Goal: Transaction & Acquisition: Download file/media

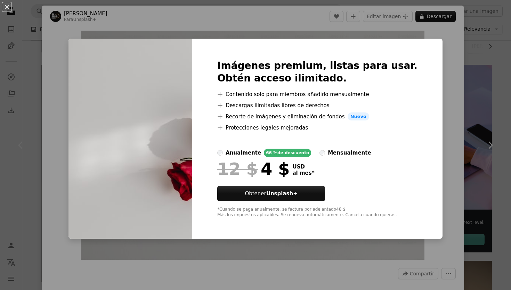
scroll to position [0, 467]
click at [415, 40] on div "Imágenes premium, listas para usar. Obtén acceso ilimitado. A plus sign Conteni…" at bounding box center [317, 139] width 250 height 200
click at [425, 31] on div "An X shape Imágenes premium, listas para usar. Obtén acceso ilimitado. A plus s…" at bounding box center [255, 145] width 511 height 290
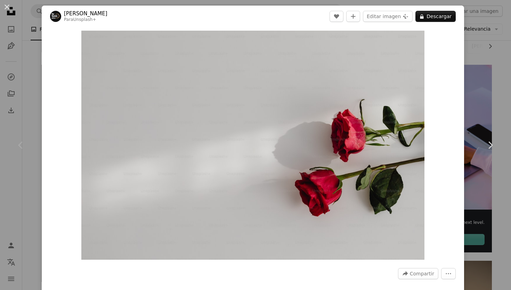
click at [492, 96] on div "An X shape Chevron left Chevron right [PERSON_NAME] Para Unsplash+ A heart A pl…" at bounding box center [255, 145] width 511 height 290
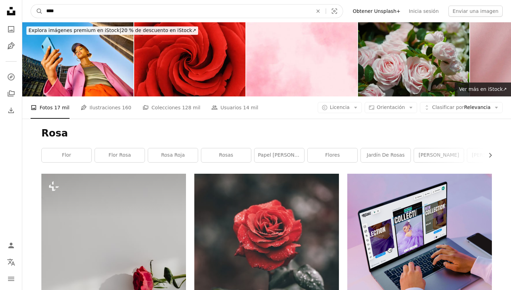
click at [173, 9] on input "****" at bounding box center [177, 11] width 268 height 13
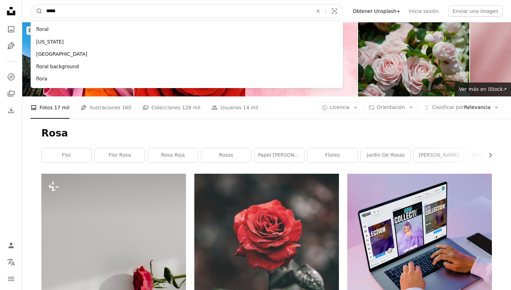
type input "******"
click at [37, 11] on button "A magnifying glass" at bounding box center [37, 11] width 12 height 13
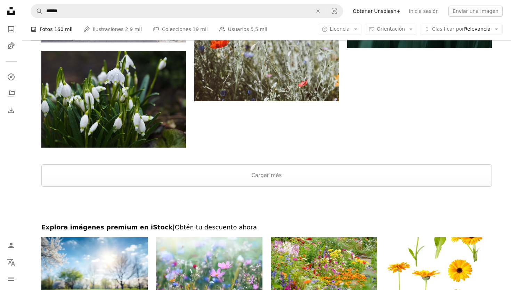
scroll to position [1423, 0]
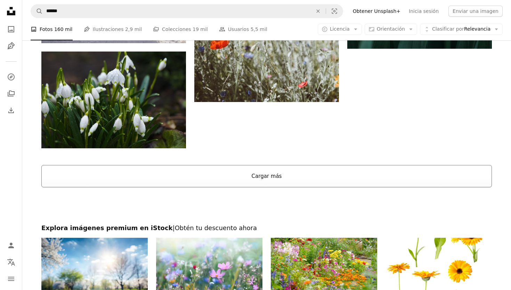
click at [196, 178] on button "Cargar más" at bounding box center [266, 176] width 451 height 22
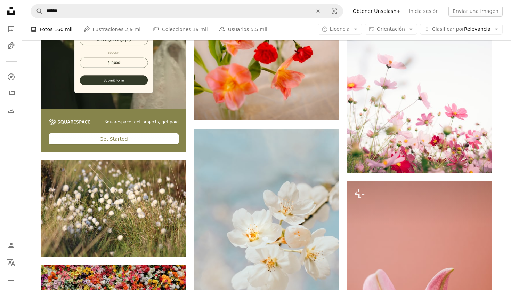
scroll to position [1857, 0]
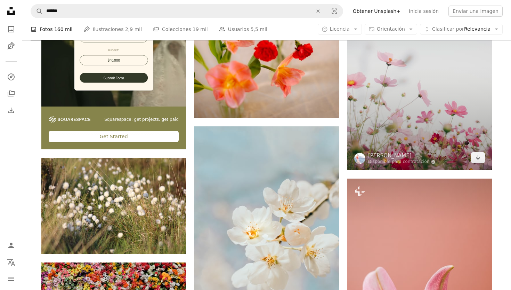
click at [398, 91] on img at bounding box center [419, 61] width 145 height 217
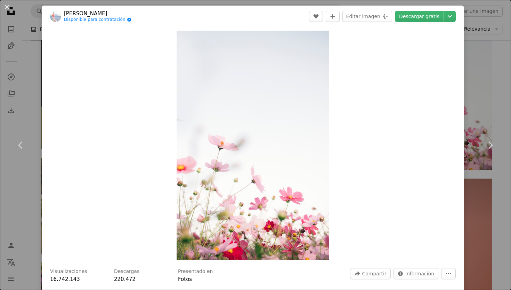
click at [494, 48] on div "An X shape Chevron left Chevron right TOMOKO UJI Disponible para contratación A…" at bounding box center [255, 145] width 511 height 290
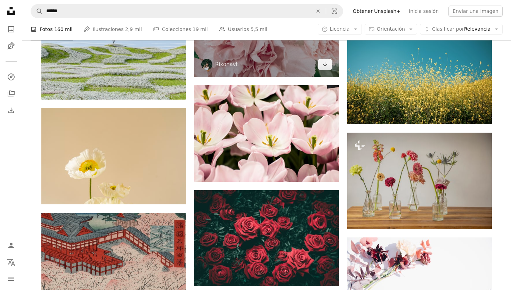
scroll to position [5246, 0]
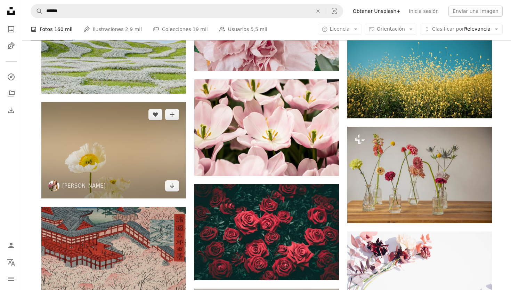
click at [149, 160] on img at bounding box center [113, 150] width 145 height 96
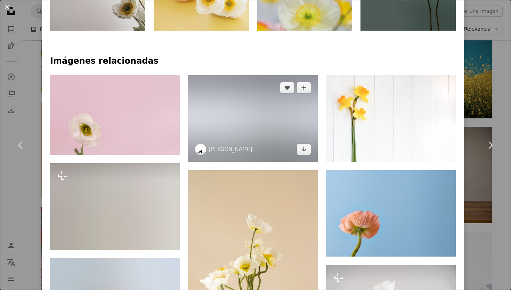
scroll to position [452, 0]
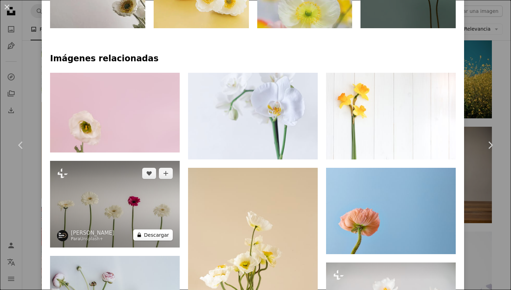
click at [138, 229] on button "A lock Descargar" at bounding box center [153, 234] width 40 height 11
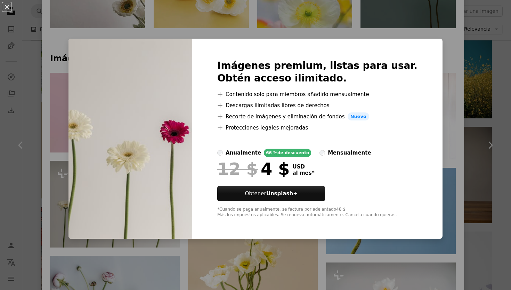
click at [420, 20] on div "An X shape Imágenes premium, listas para usar. Obtén acceso ilimitado. A plus s…" at bounding box center [255, 145] width 511 height 290
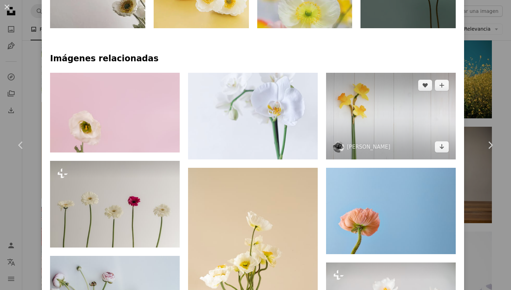
click at [341, 93] on img at bounding box center [391, 116] width 130 height 86
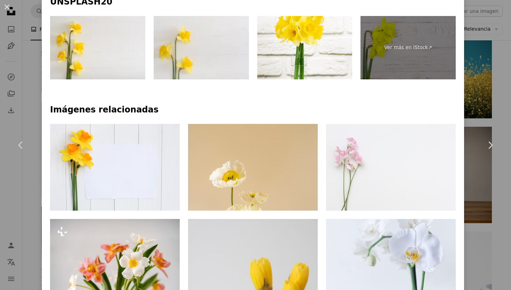
scroll to position [391, 0]
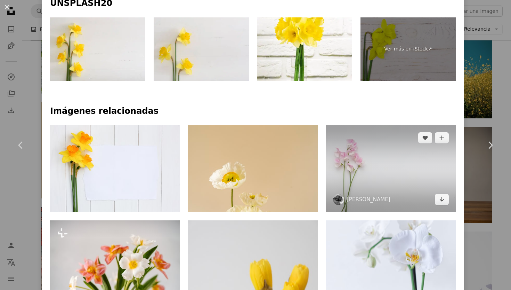
click at [372, 164] on img at bounding box center [391, 168] width 130 height 86
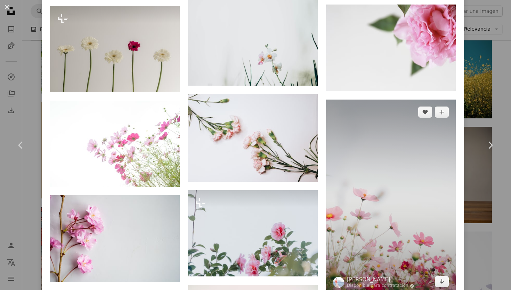
scroll to position [1272, 0]
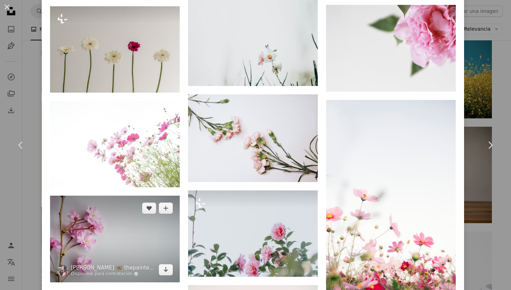
click at [143, 232] on img at bounding box center [115, 238] width 130 height 86
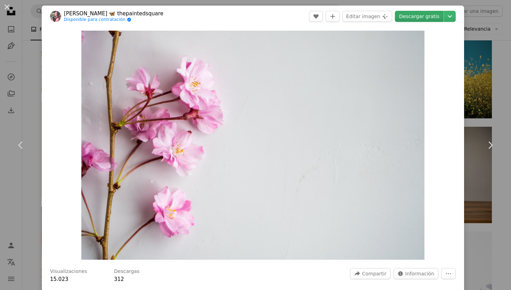
click at [434, 18] on link "Descargar gratis" at bounding box center [419, 16] width 49 height 11
